Goal: Task Accomplishment & Management: Complete application form

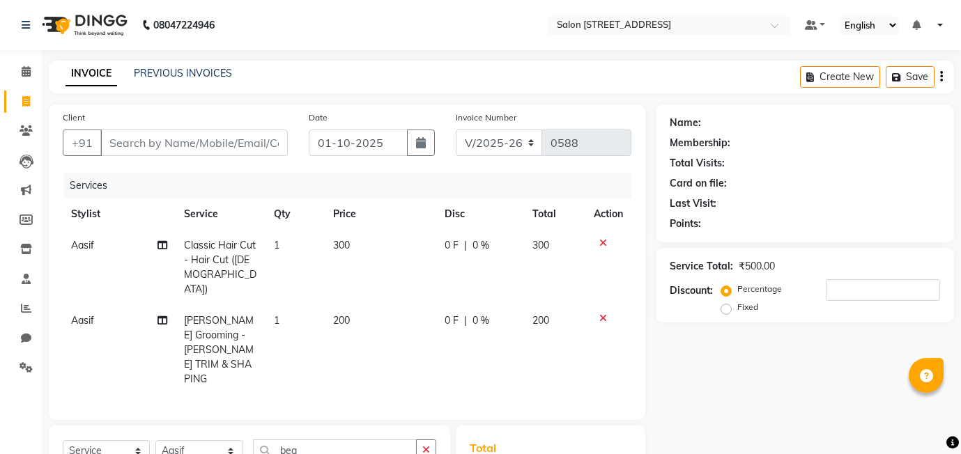
select select "8448"
select select "service"
select select "90774"
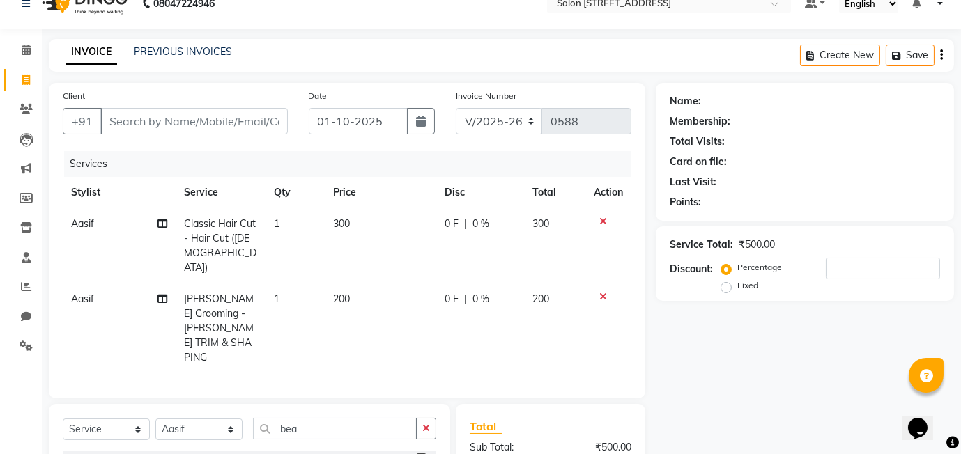
scroll to position [22, 0]
click at [139, 125] on input "Client" at bounding box center [193, 121] width 187 height 26
type input "v"
type input "0"
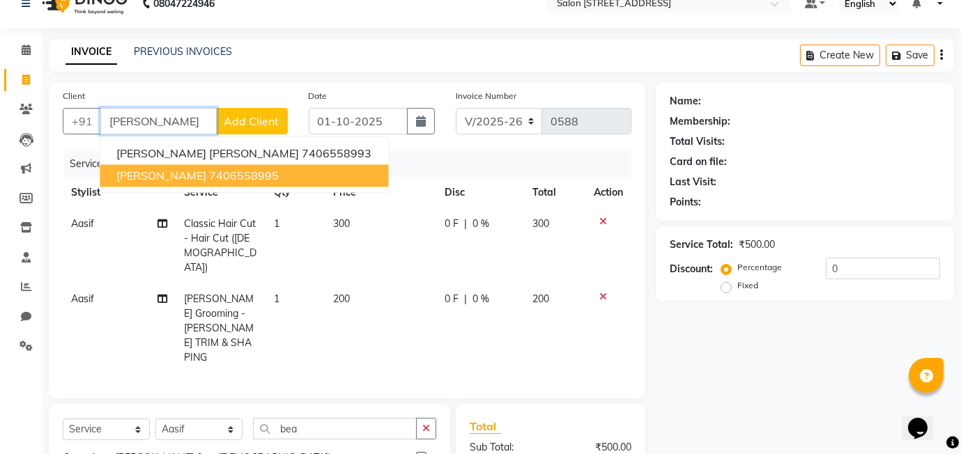
click at [215, 176] on ngb-highlight "7406558995" at bounding box center [244, 176] width 70 height 14
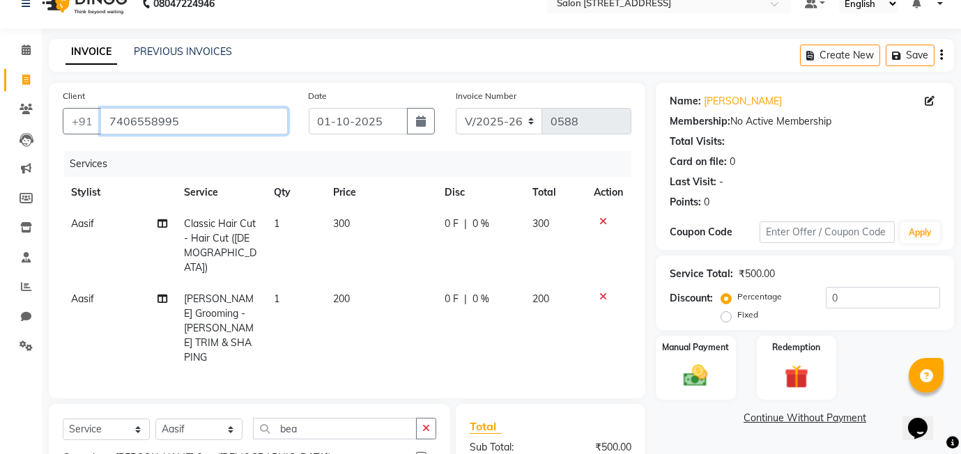
click at [185, 112] on input "7406558995" at bounding box center [193, 121] width 187 height 26
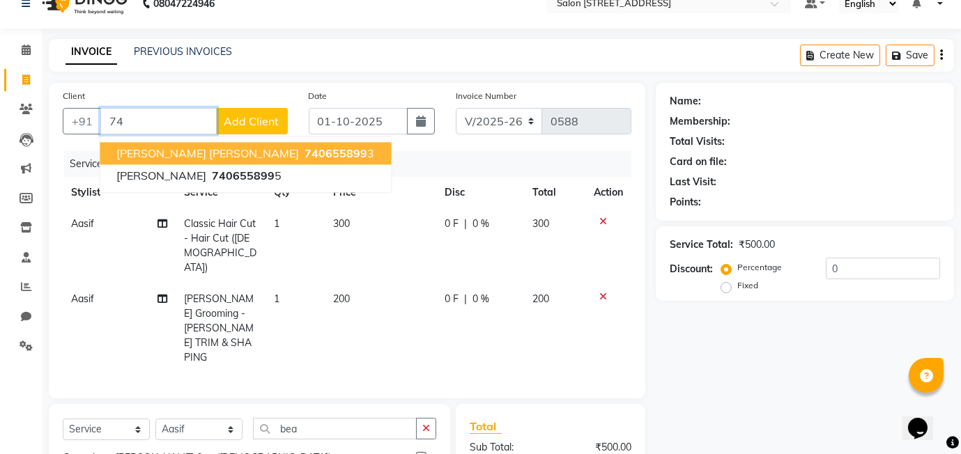
type input "7"
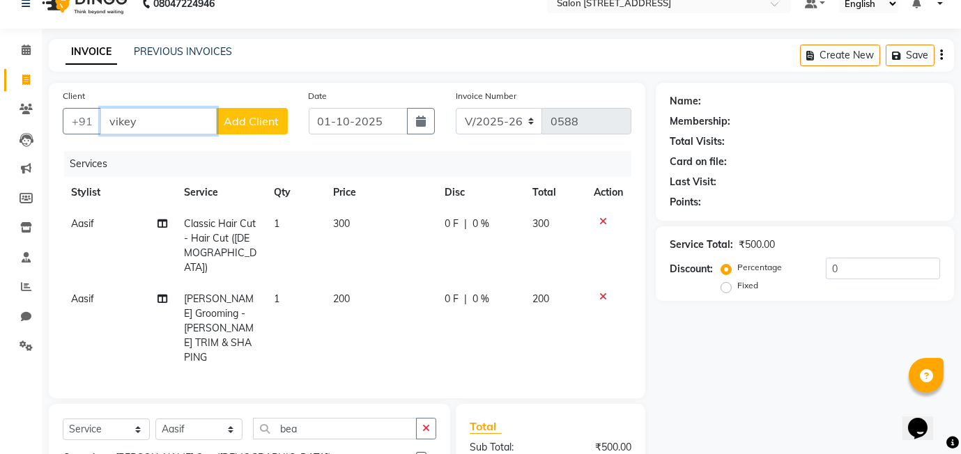
type input "vikey"
click at [269, 116] on span "Add Client" at bounding box center [251, 121] width 55 height 14
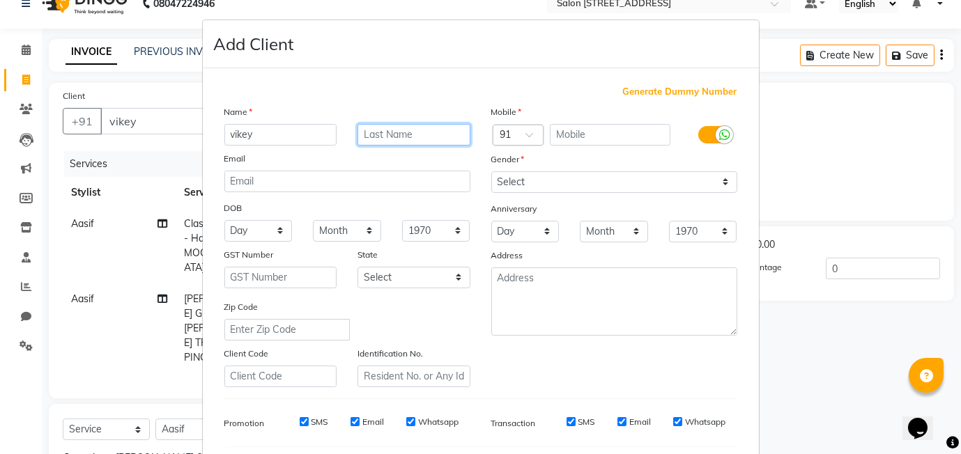
click at [392, 128] on input "text" at bounding box center [414, 135] width 113 height 22
click at [663, 89] on span "Generate Dummy Number" at bounding box center [680, 92] width 114 height 14
type input "1374800000015"
checkbox input "false"
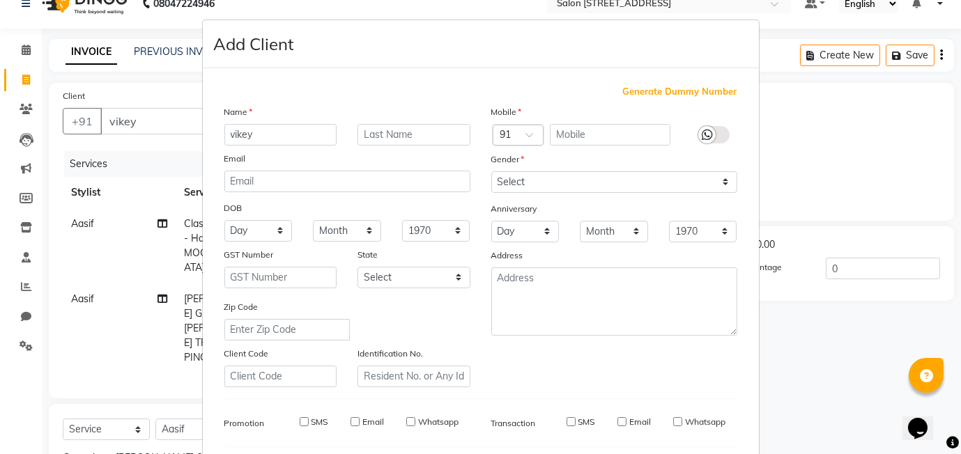
checkbox input "false"
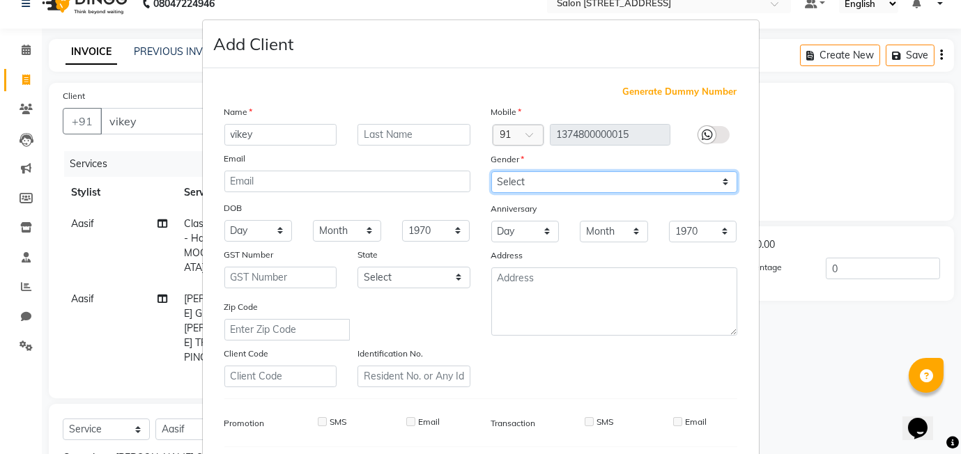
click at [598, 180] on select "Select [DEMOGRAPHIC_DATA] [DEMOGRAPHIC_DATA] Other Prefer Not To Say" at bounding box center [614, 182] width 246 height 22
select select "[DEMOGRAPHIC_DATA]"
click at [491, 171] on select "Select [DEMOGRAPHIC_DATA] [DEMOGRAPHIC_DATA] Other Prefer Not To Say" at bounding box center [614, 182] width 246 height 22
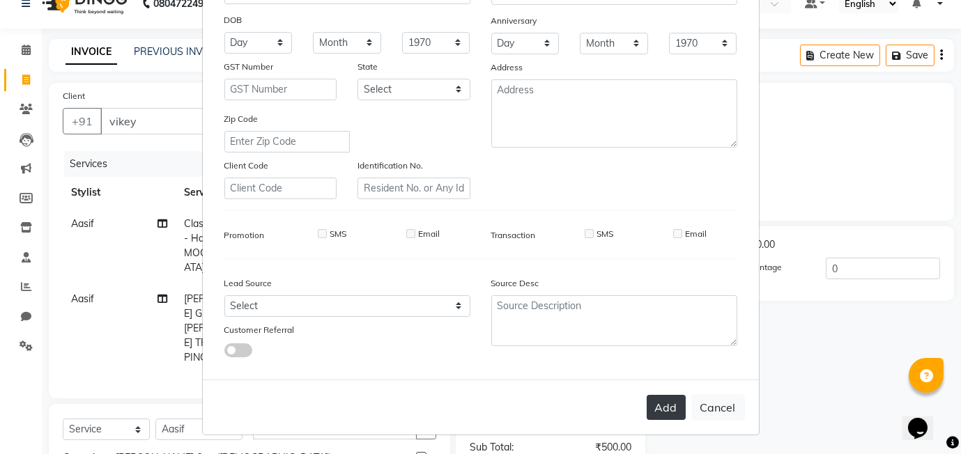
click at [668, 409] on button "Add" at bounding box center [666, 407] width 39 height 25
type input "1374800000015"
select select
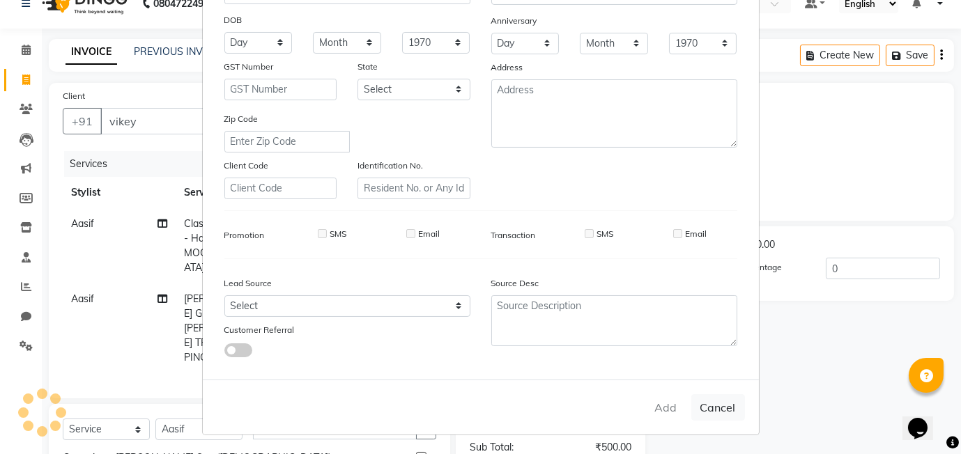
select select
checkbox input "false"
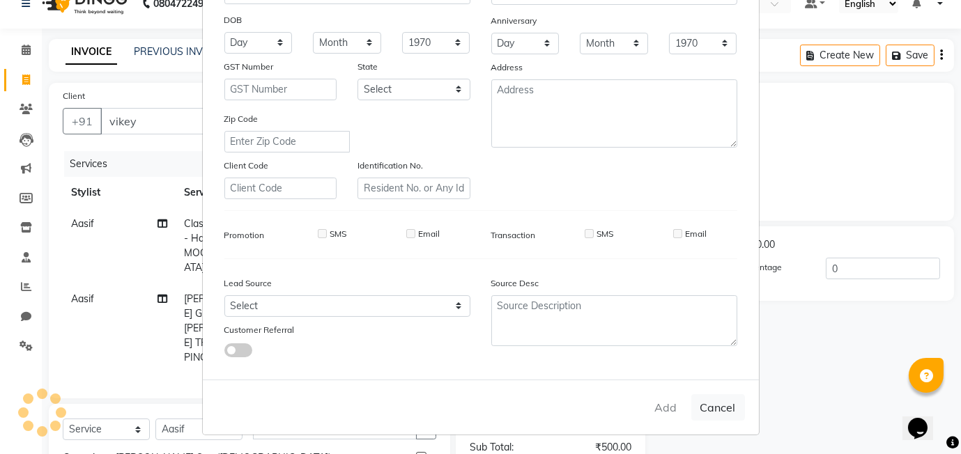
checkbox input "false"
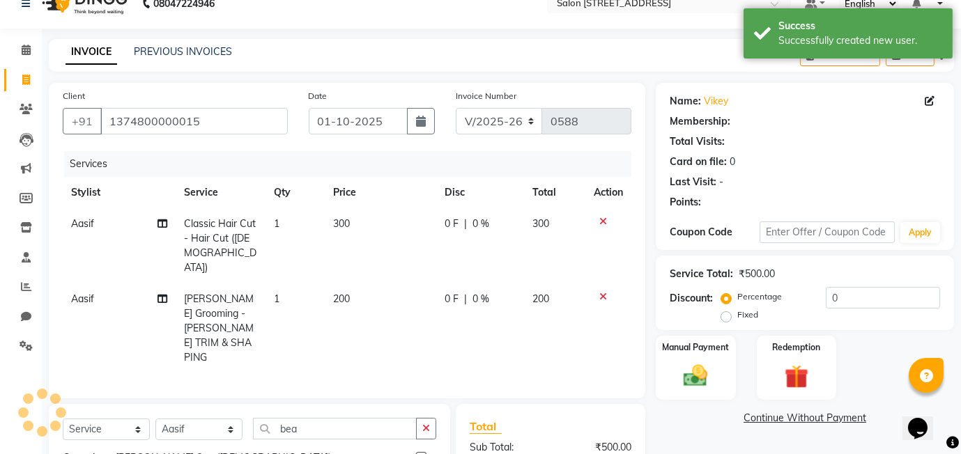
scroll to position [63, 0]
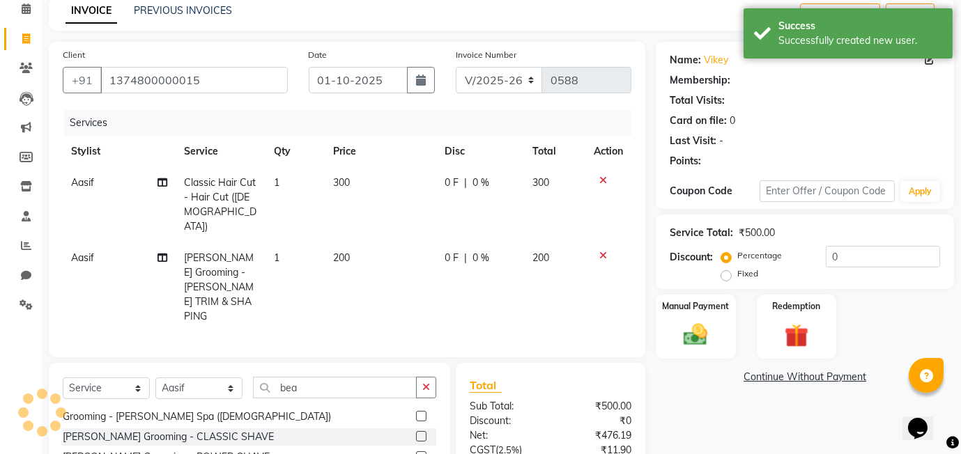
click at [602, 176] on icon at bounding box center [603, 181] width 8 height 10
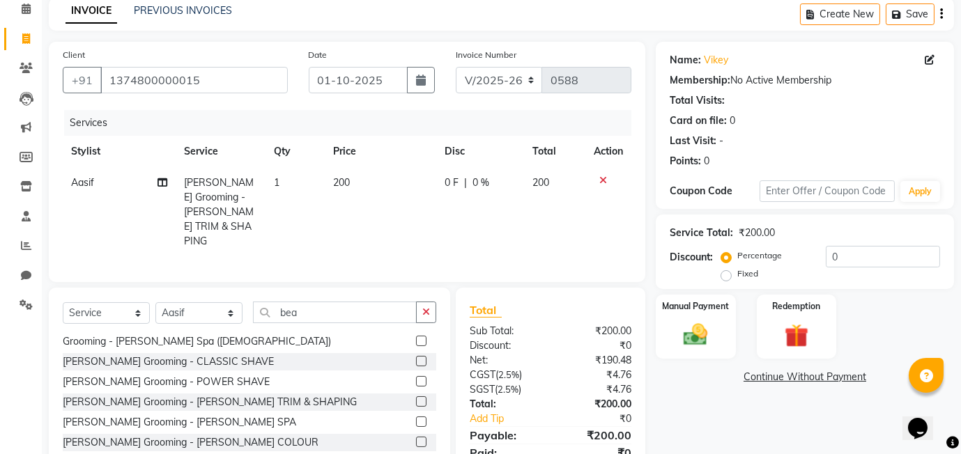
click at [376, 305] on div "Select Service Product Membership Package Voucher Prepaid Gift Card Select Styl…" at bounding box center [250, 318] width 374 height 33
click at [352, 191] on td "200" at bounding box center [381, 212] width 112 height 90
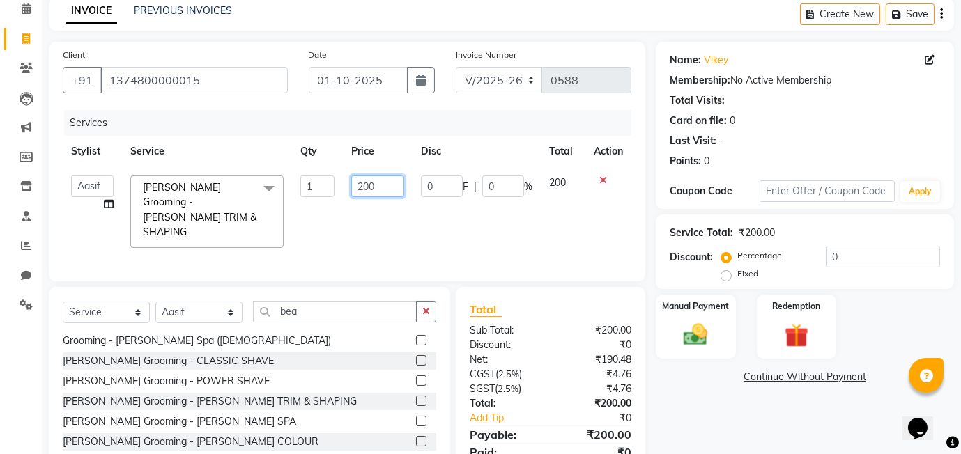
click at [383, 184] on input "200" at bounding box center [377, 187] width 53 height 22
type input "250"
click at [460, 243] on div "Services Stylist Service Qty Price Disc Total Action [PERSON_NAME] Manager [PER…" at bounding box center [347, 188] width 569 height 157
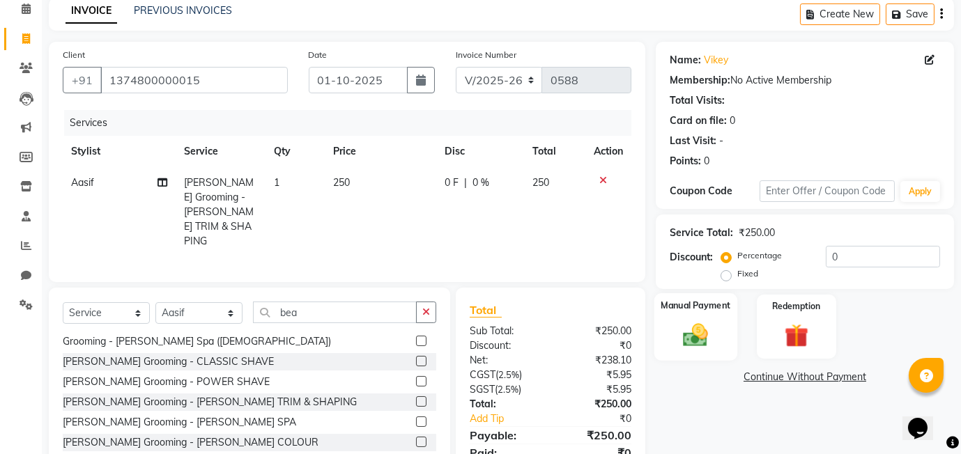
click at [678, 342] on img at bounding box center [695, 335] width 40 height 29
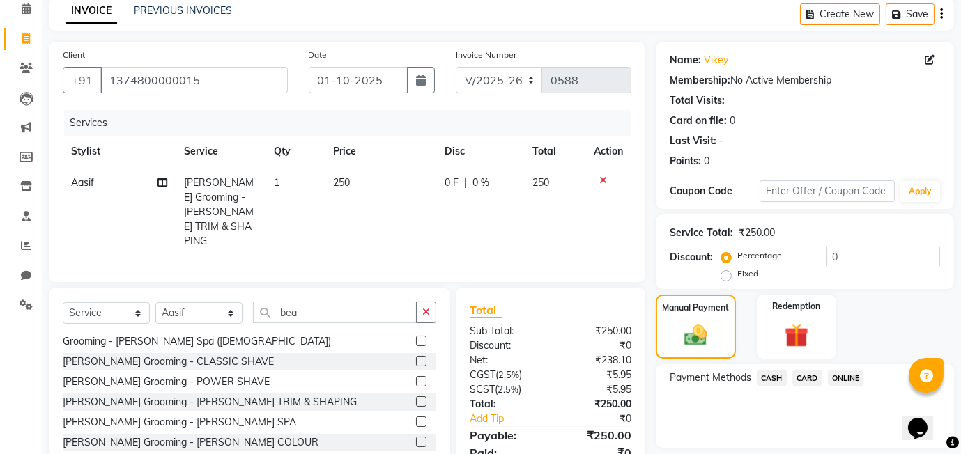
click at [849, 374] on span "ONLINE" at bounding box center [846, 378] width 36 height 16
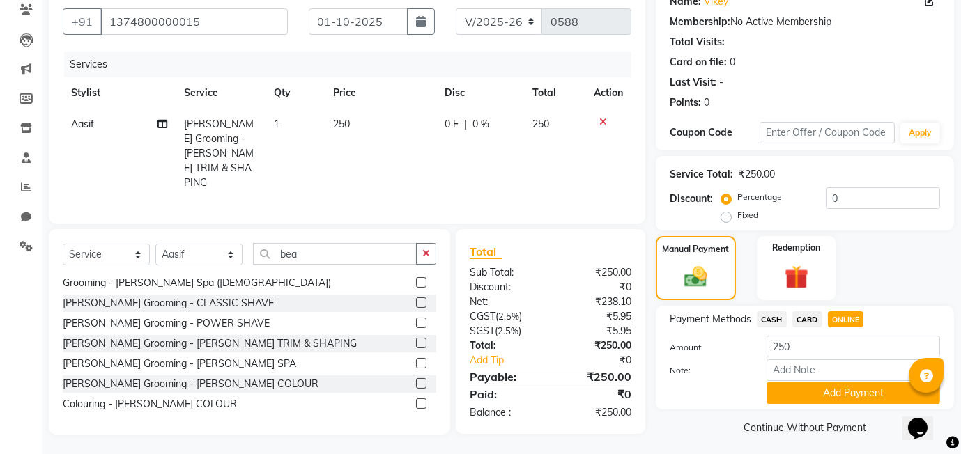
scroll to position [127, 0]
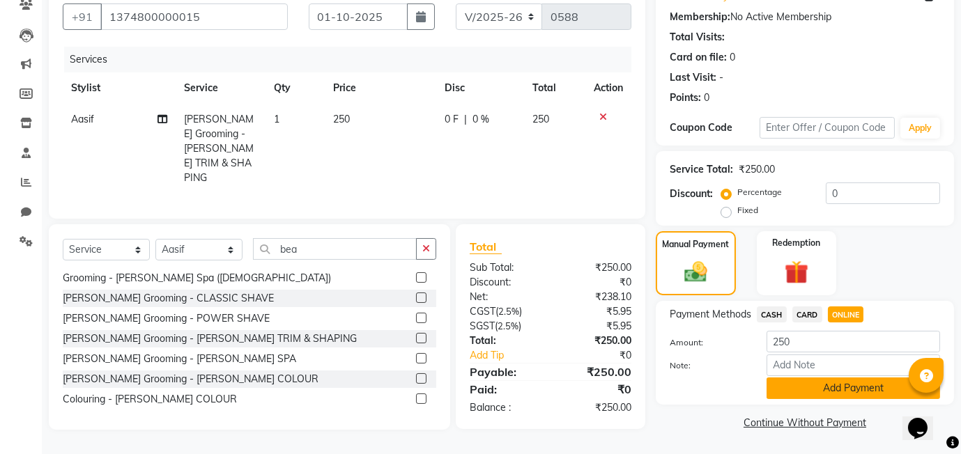
click at [832, 387] on button "Add Payment" at bounding box center [854, 389] width 174 height 22
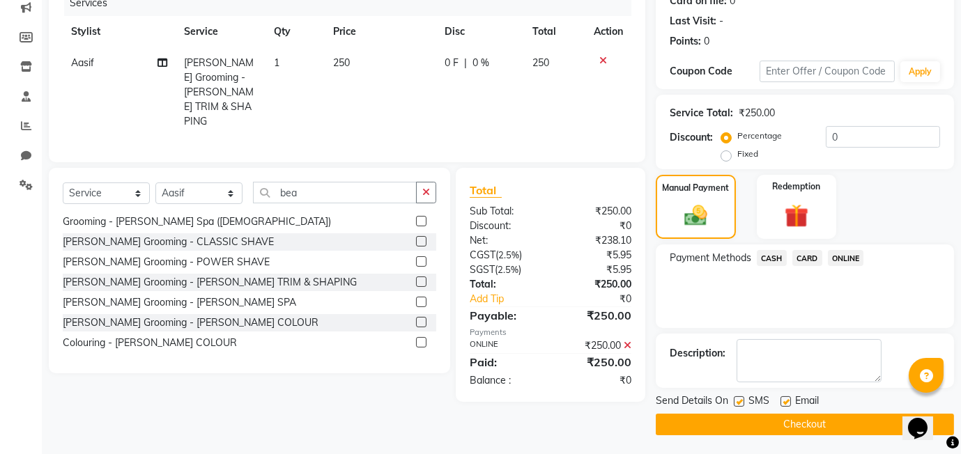
scroll to position [185, 0]
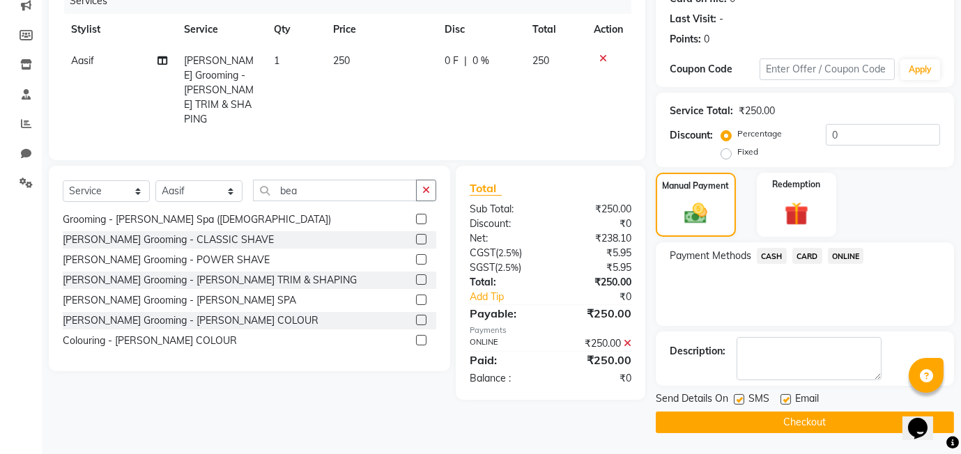
click at [827, 424] on button "Checkout" at bounding box center [805, 423] width 298 height 22
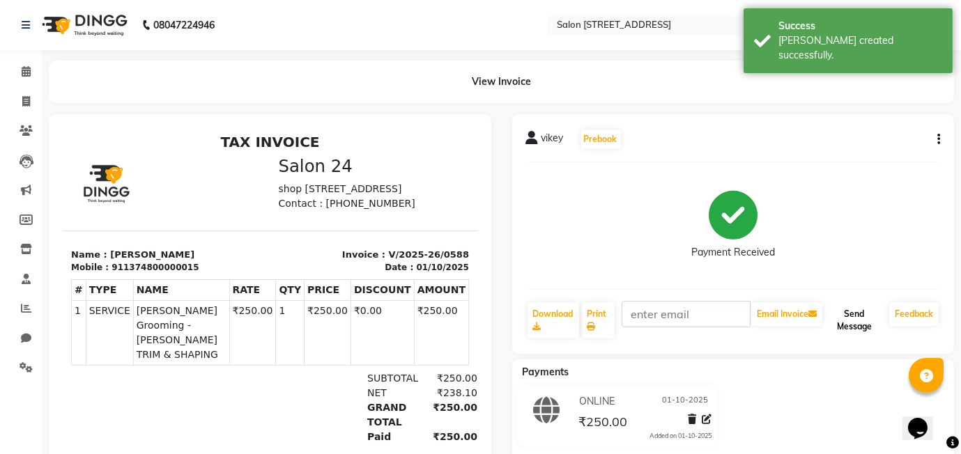
click at [861, 310] on button "Send Message" at bounding box center [854, 320] width 59 height 36
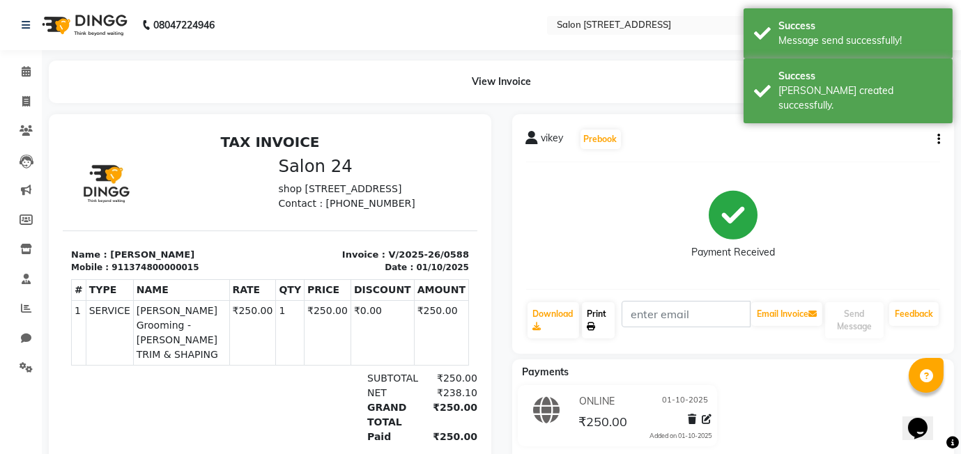
click at [601, 318] on link "Print" at bounding box center [598, 320] width 33 height 36
